Goal: Information Seeking & Learning: Learn about a topic

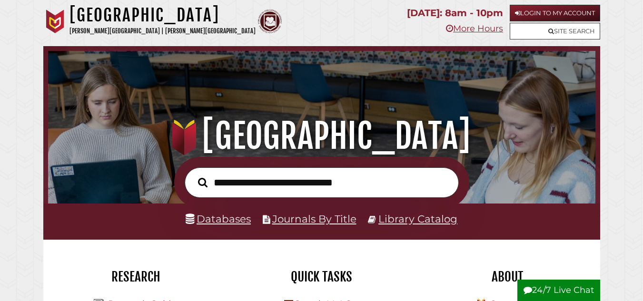
scroll to position [181, 542]
click at [219, 216] on link "Databases" at bounding box center [217, 219] width 65 height 12
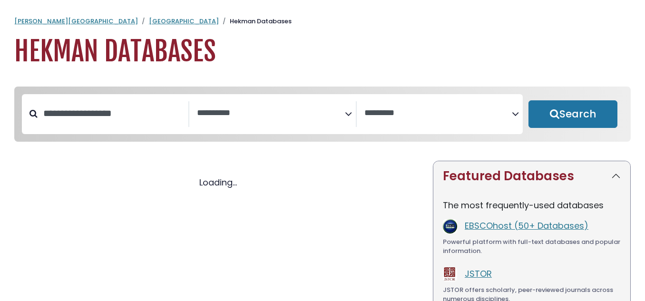
select select "Database Subject Filter"
select select "Database Vendors Filter"
select select "Database Subject Filter"
select select "Database Vendors Filter"
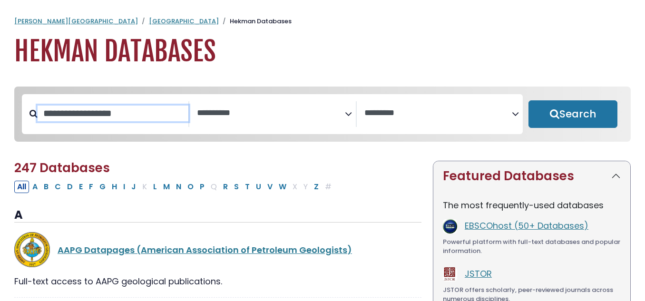
click at [87, 115] on input "Search database by title or keyword" at bounding box center [113, 114] width 151 height 16
click at [348, 114] on icon "Search filters" at bounding box center [348, 112] width 7 height 14
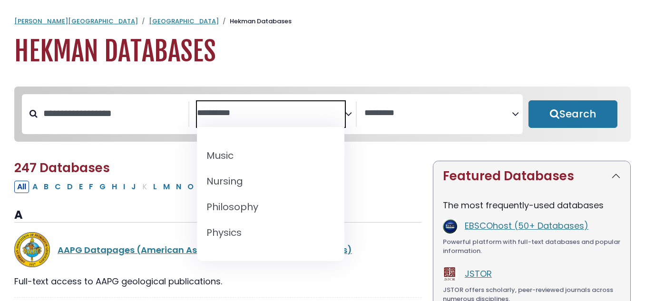
scroll to position [737, 0]
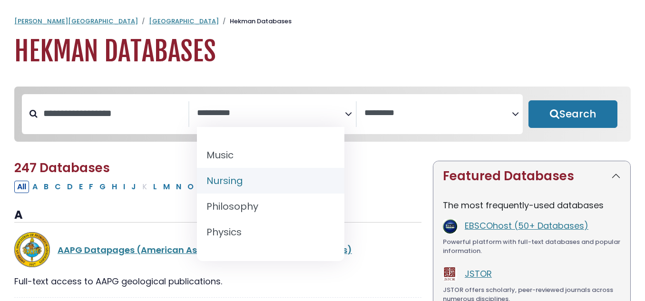
select select "*****"
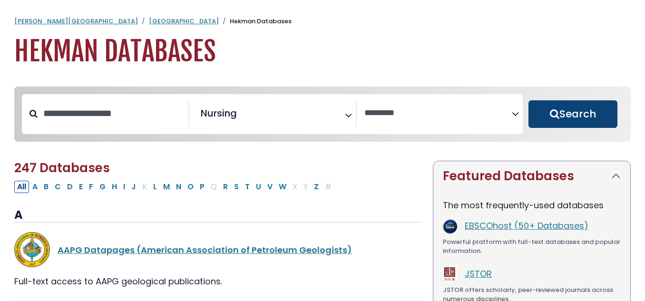
click at [578, 119] on button "Search" at bounding box center [572, 114] width 89 height 28
select select "Database Vendors Filter"
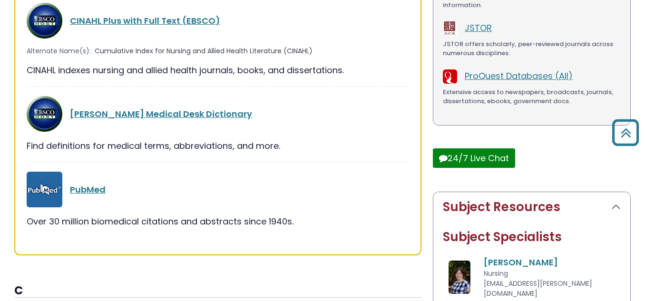
scroll to position [249, 0]
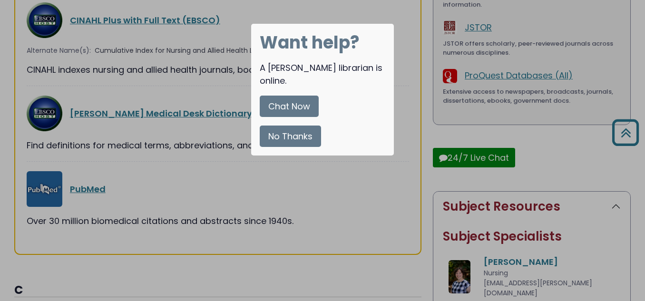
click at [293, 126] on button "No Thanks" at bounding box center [290, 136] width 61 height 21
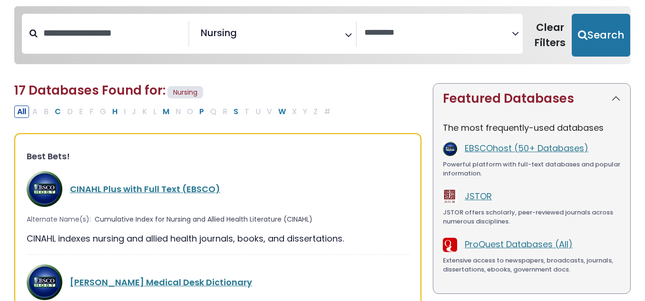
scroll to position [91, 0]
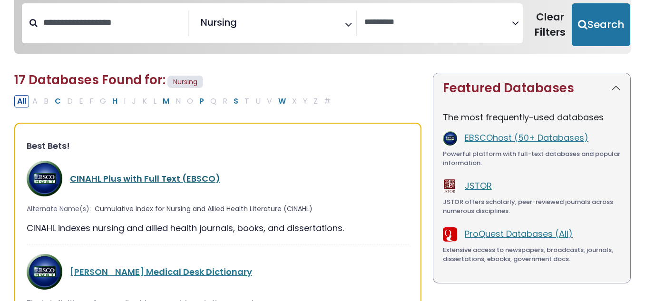
click at [164, 181] on link "CINAHL Plus with Full Text (EBSCO)" at bounding box center [145, 179] width 150 height 12
